Goal: Navigation & Orientation: Find specific page/section

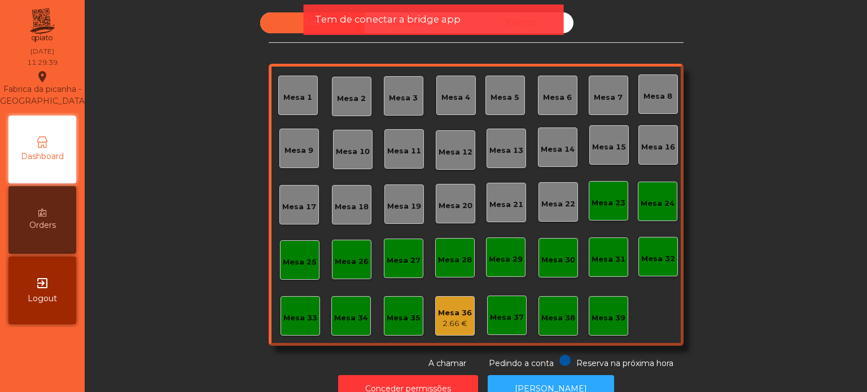
click at [454, 10] on div "Tem de conectar a bridge app" at bounding box center [434, 20] width 260 height 30
click at [454, 15] on span "Tem de conectar a bridge app" at bounding box center [388, 19] width 146 height 14
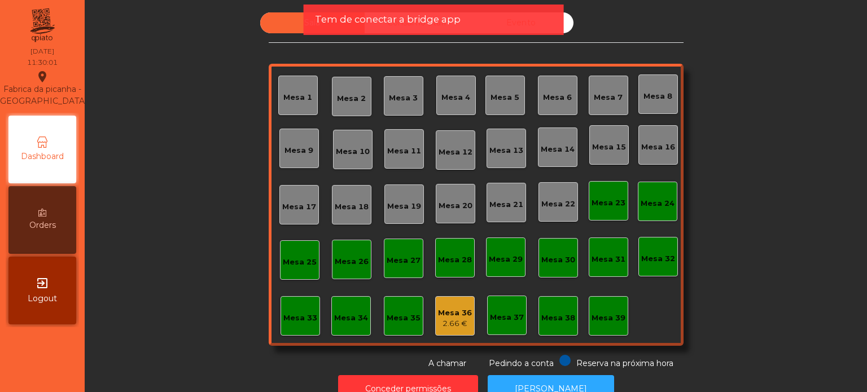
click at [454, 15] on span "Tem de conectar a bridge app" at bounding box center [388, 19] width 146 height 14
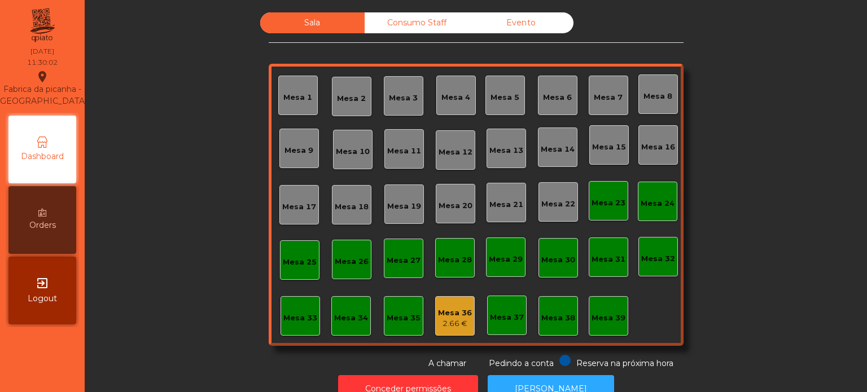
click at [454, 15] on div "Consumo Staff" at bounding box center [417, 22] width 104 height 21
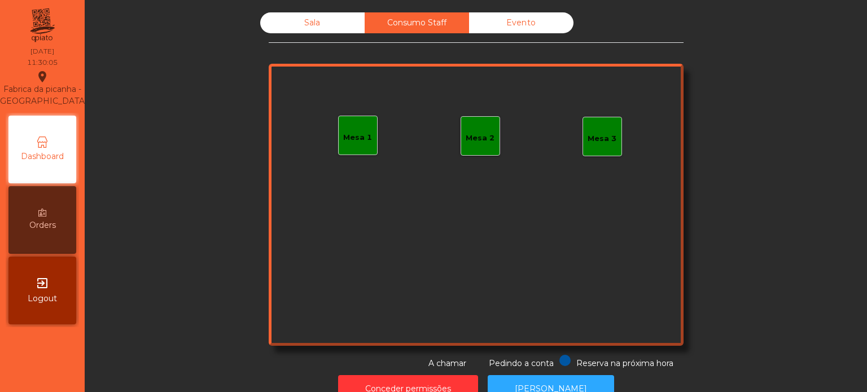
click at [534, 33] on div "Evento" at bounding box center [521, 22] width 104 height 21
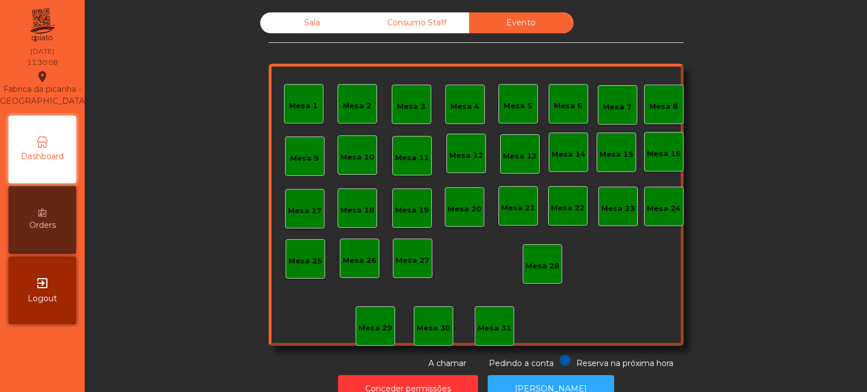
click at [460, 20] on div "Consumo Staff" at bounding box center [417, 22] width 104 height 21
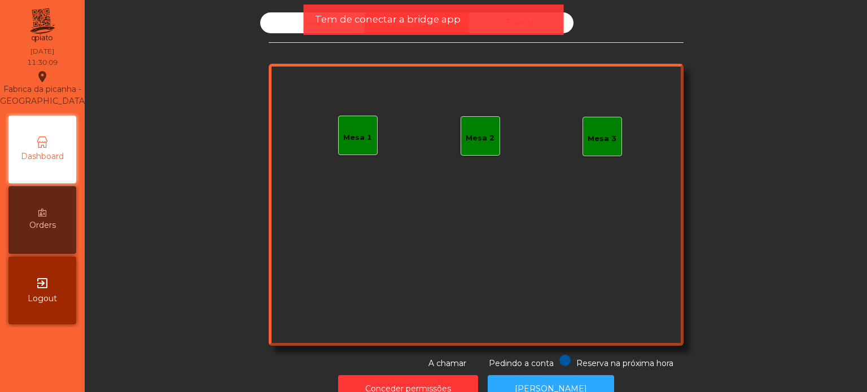
click at [460, 20] on div "Tem de conectar a bridge app" at bounding box center [434, 19] width 238 height 14
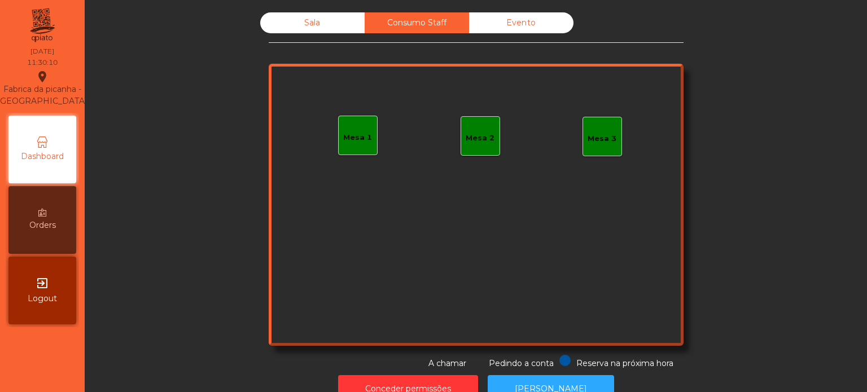
click at [332, 23] on div "Sala" at bounding box center [312, 22] width 104 height 21
